Goal: Task Accomplishment & Management: Manage account settings

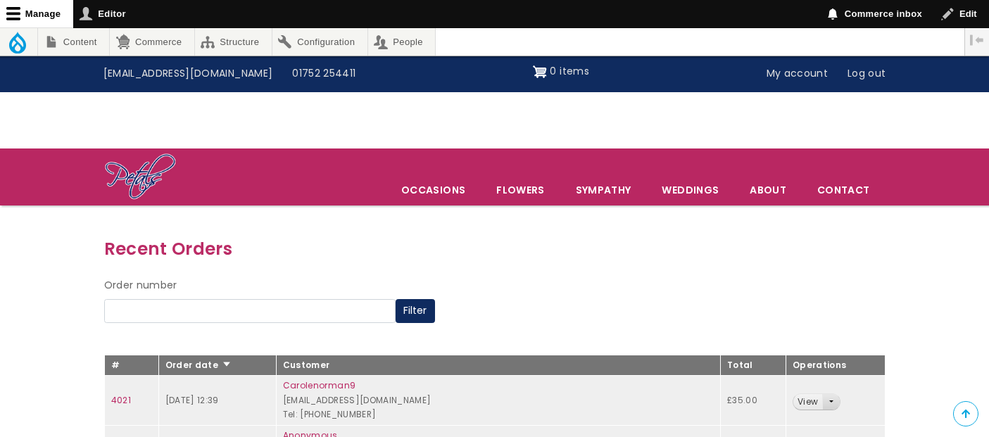
scroll to position [156, 0]
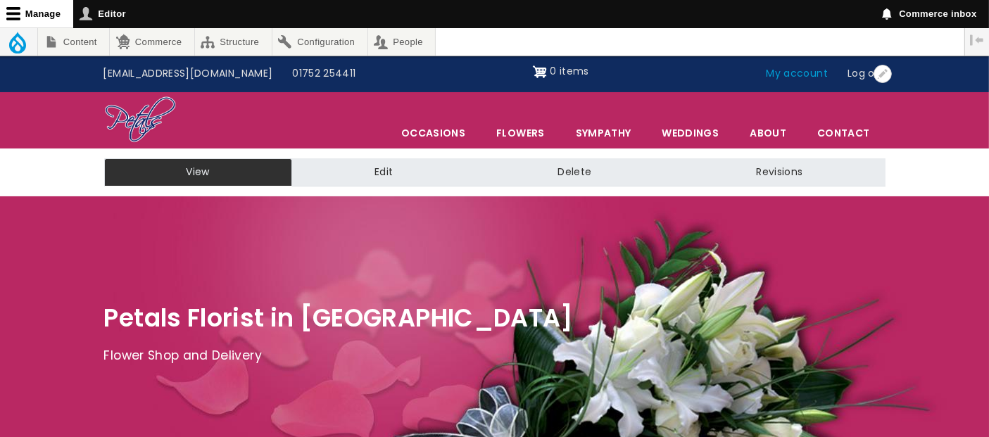
click at [799, 77] on link "My account" at bounding box center [797, 74] width 82 height 27
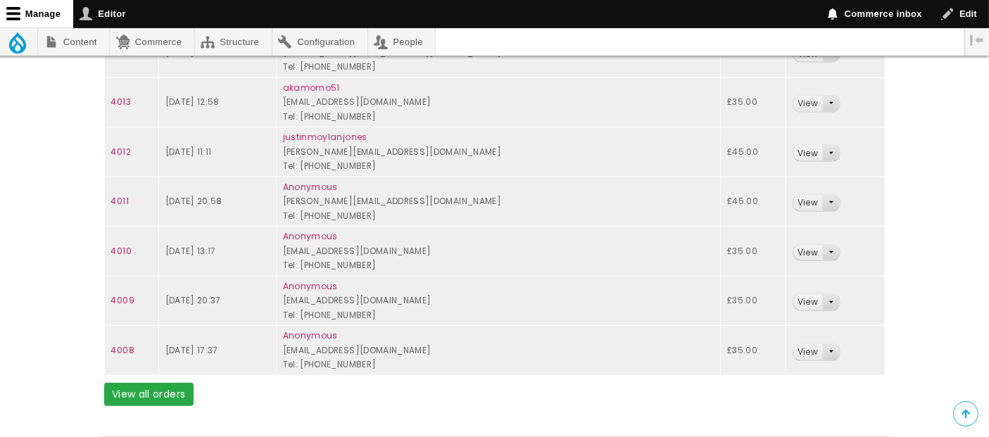
scroll to position [1077, 0]
